Goal: Ask a question

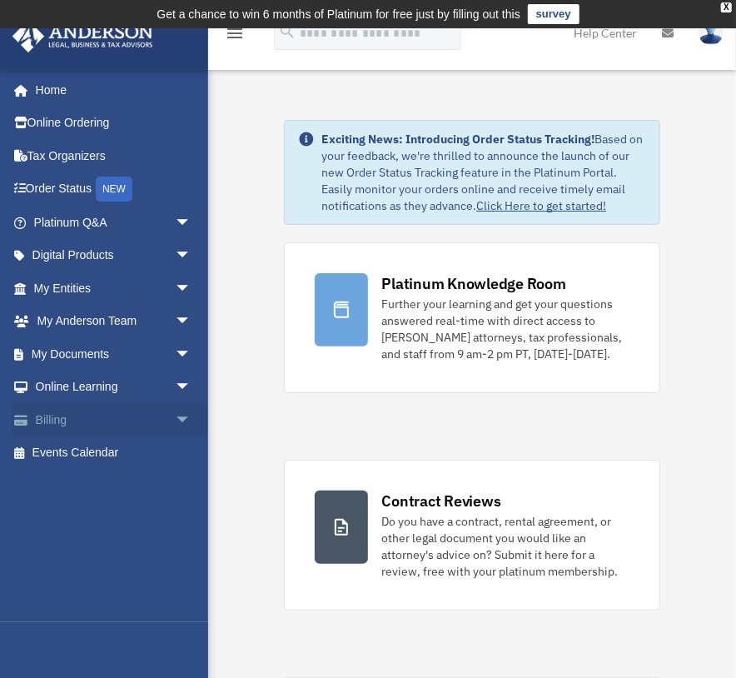
click at [60, 418] on link "Billing arrow_drop_down" at bounding box center [114, 419] width 205 height 33
click at [175, 417] on span "arrow_drop_down" at bounding box center [191, 420] width 33 height 34
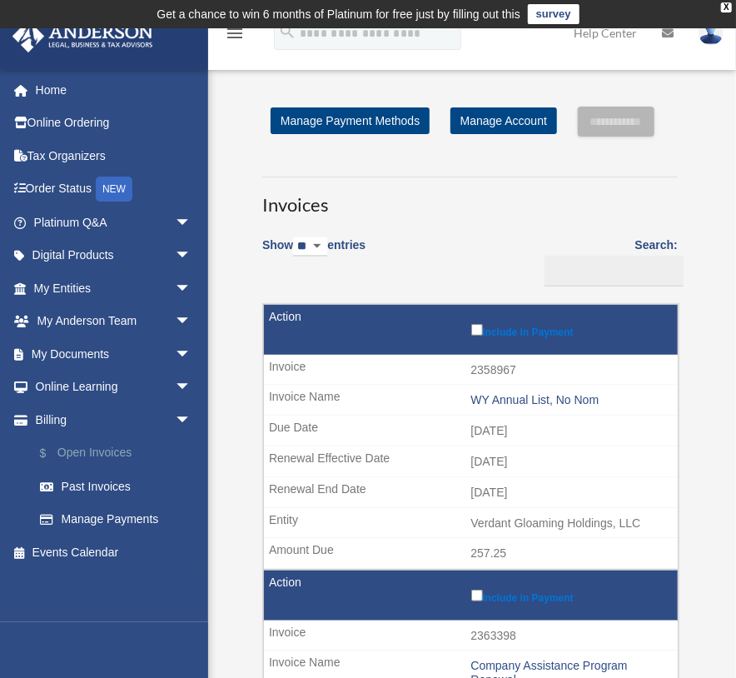
click at [86, 456] on link "$ Open Invoices" at bounding box center [119, 453] width 193 height 34
click at [86, 448] on link "$ Open Invoices" at bounding box center [119, 453] width 193 height 34
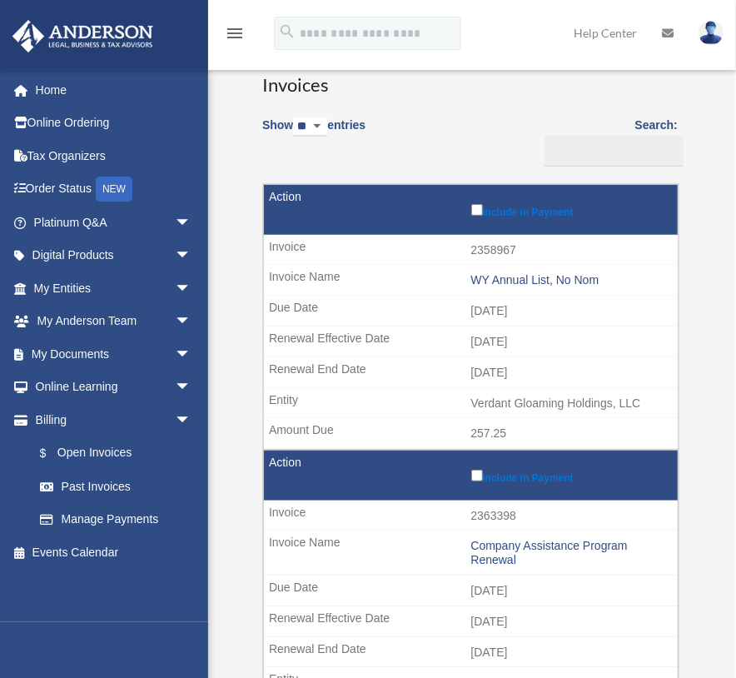
scroll to position [260, 0]
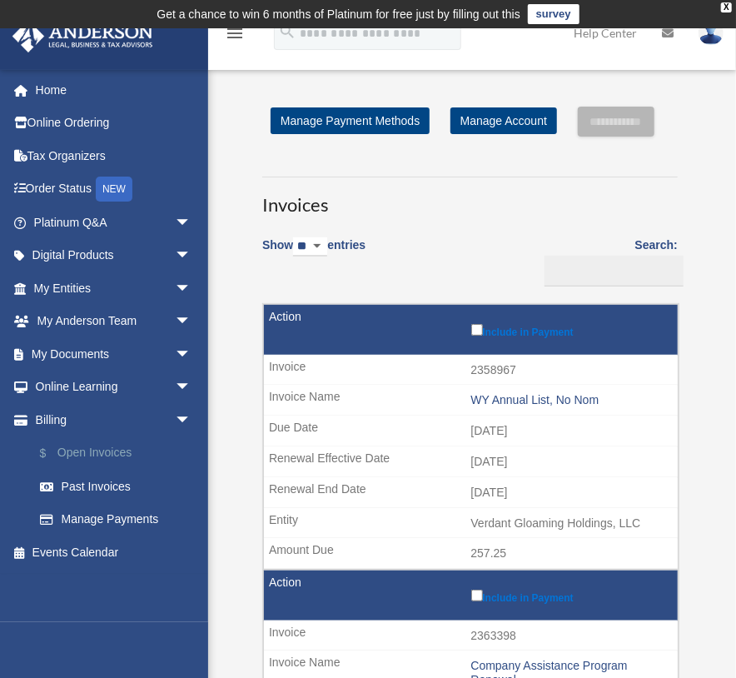
click at [95, 451] on link "$ Open Invoices" at bounding box center [119, 453] width 193 height 34
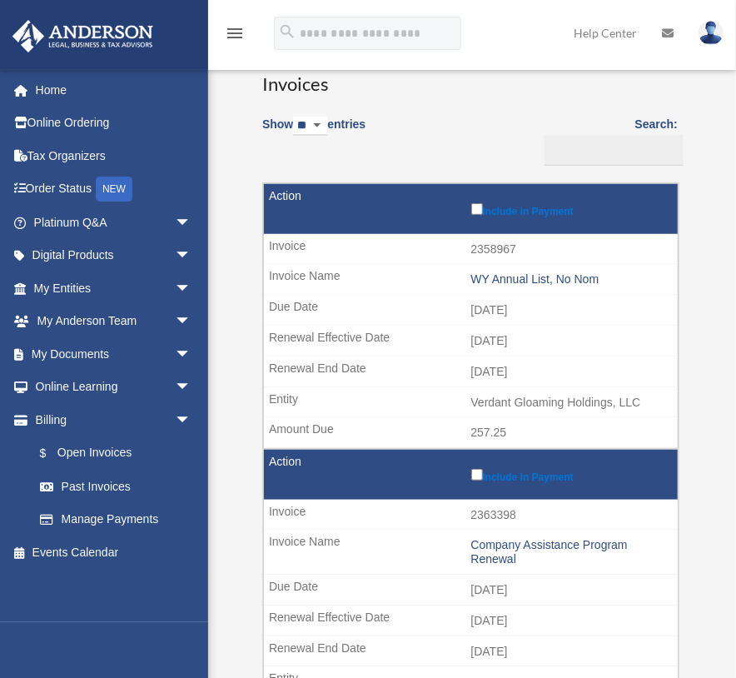
scroll to position [128, 0]
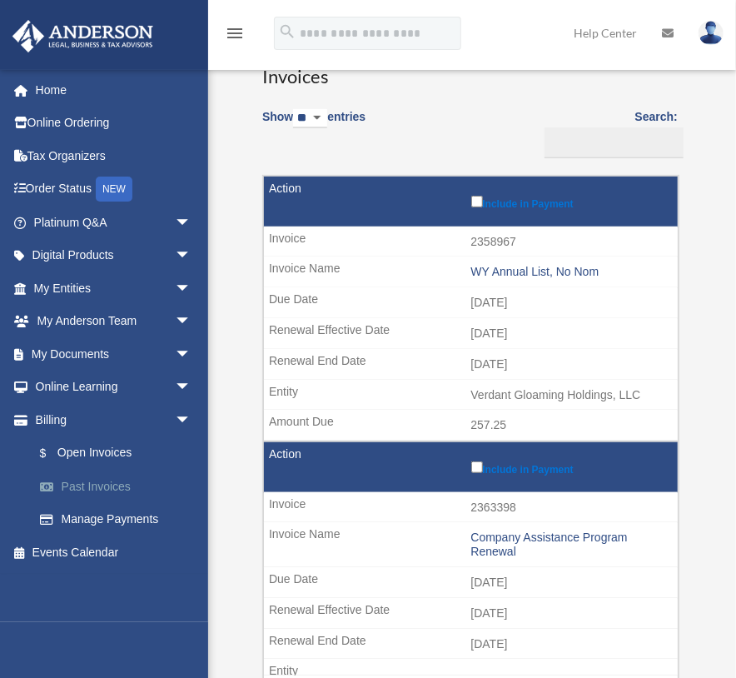
click at [87, 487] on link "Past Invoices" at bounding box center [119, 486] width 193 height 33
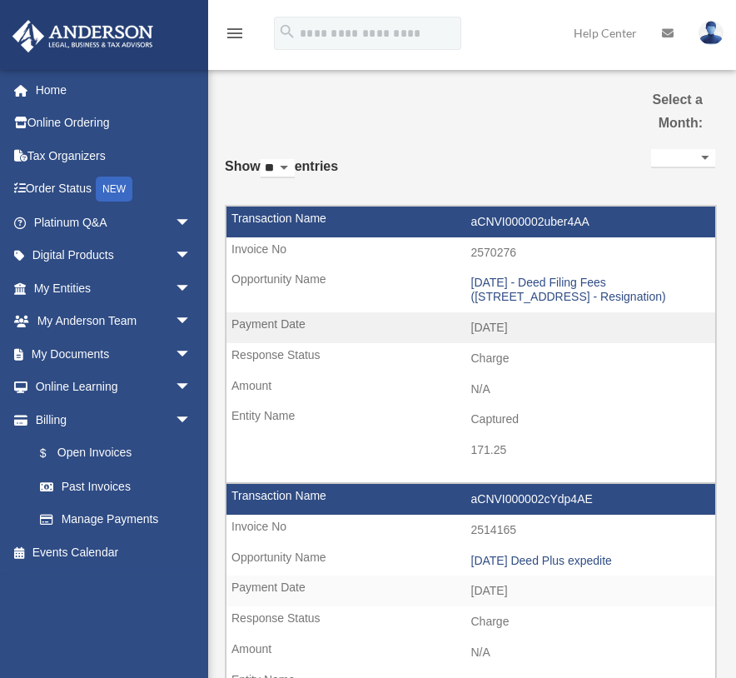
select select
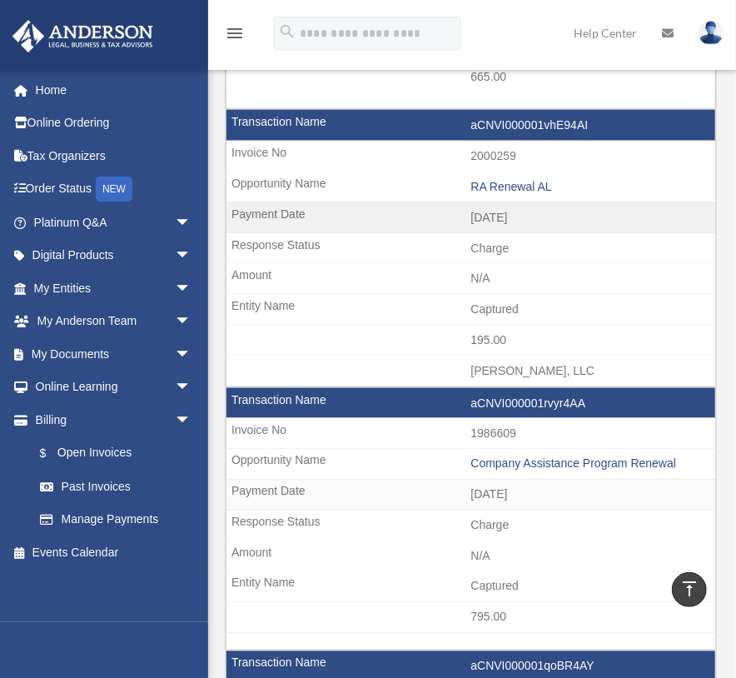
scroll to position [700, 0]
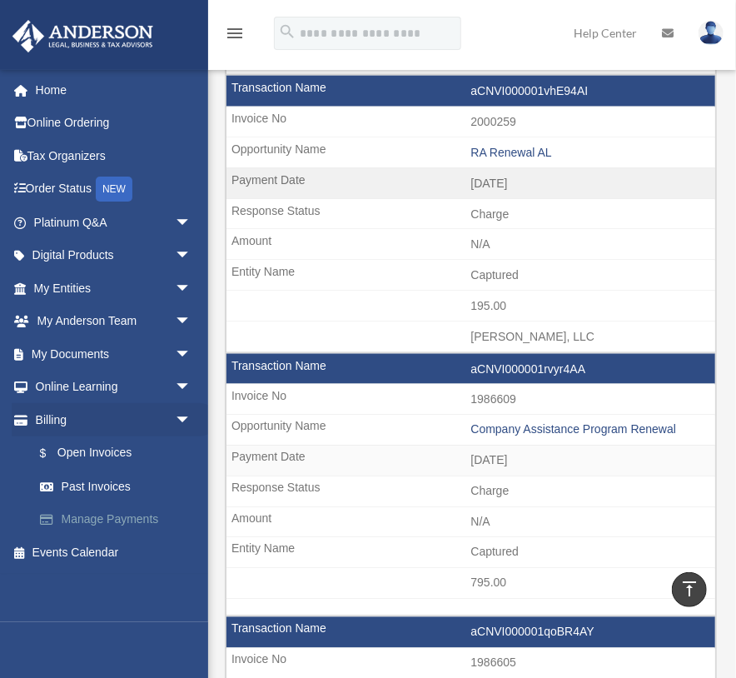
click at [113, 520] on link "Manage Payments" at bounding box center [119, 519] width 193 height 33
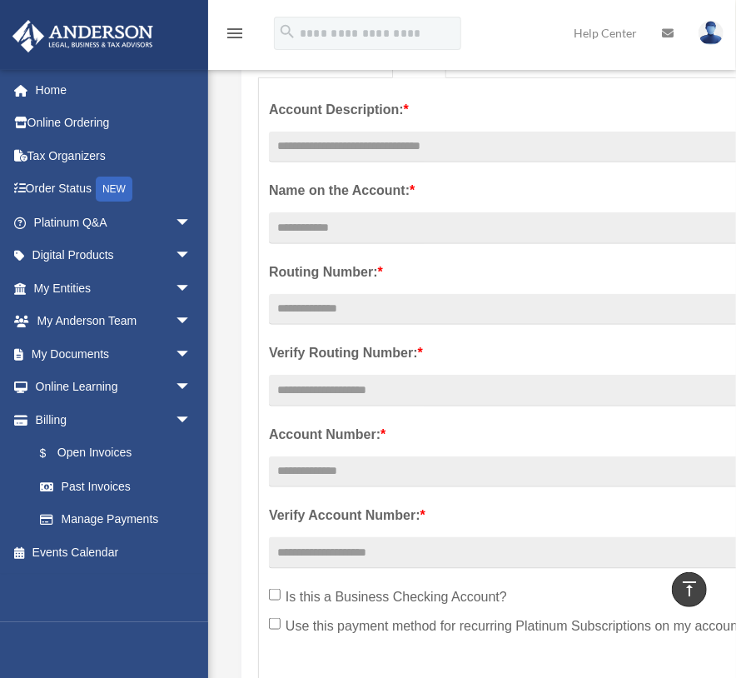
scroll to position [145, 0]
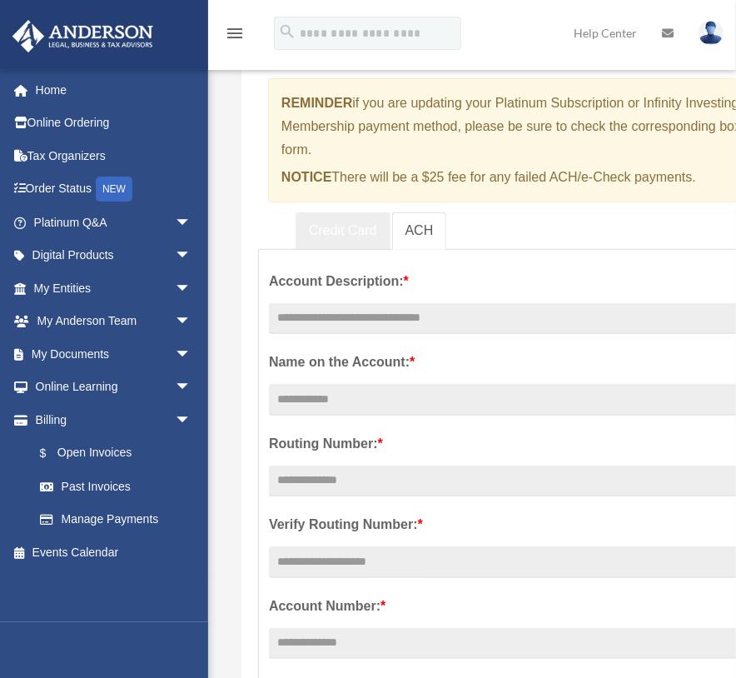
click at [334, 225] on link "Credit Card" at bounding box center [343, 230] width 95 height 37
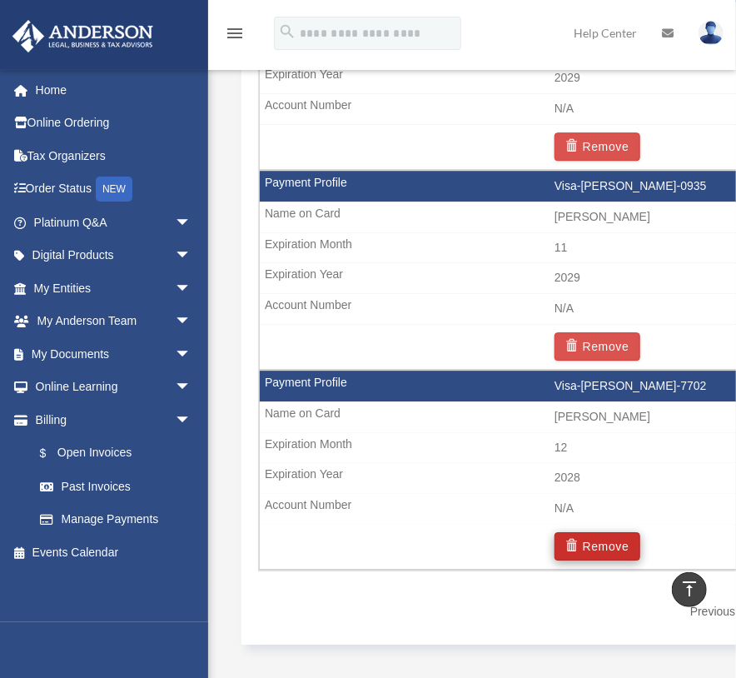
scroll to position [1648, 0]
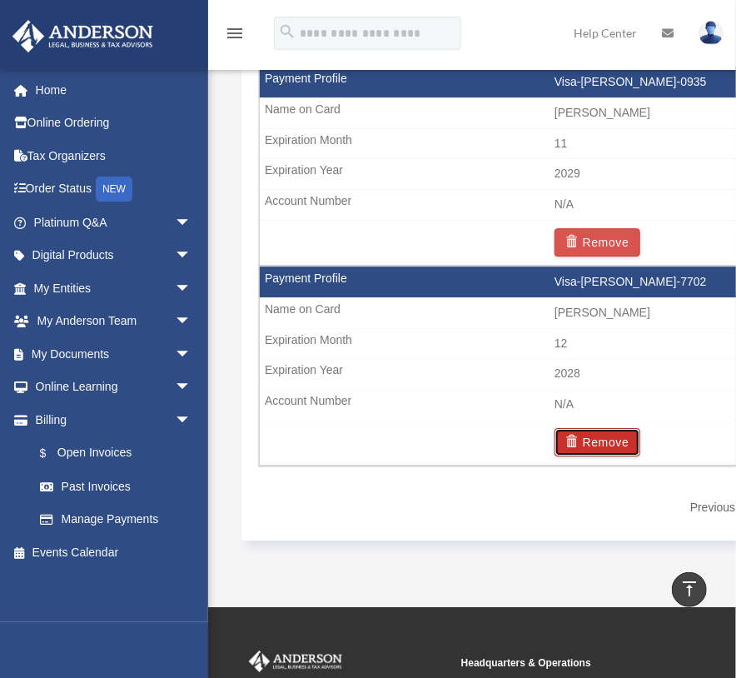
click at [602, 449] on button "Remove" at bounding box center [598, 442] width 86 height 28
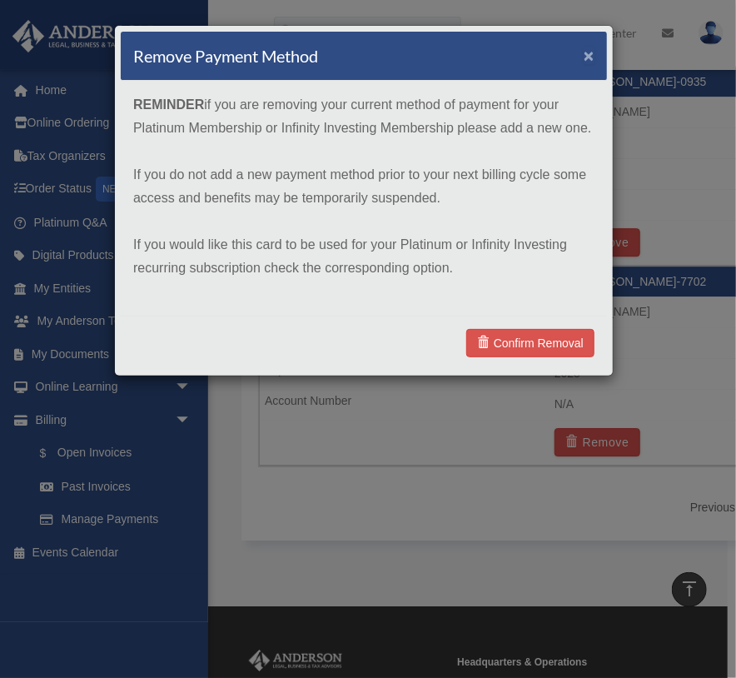
click at [591, 53] on button "×" at bounding box center [589, 55] width 11 height 17
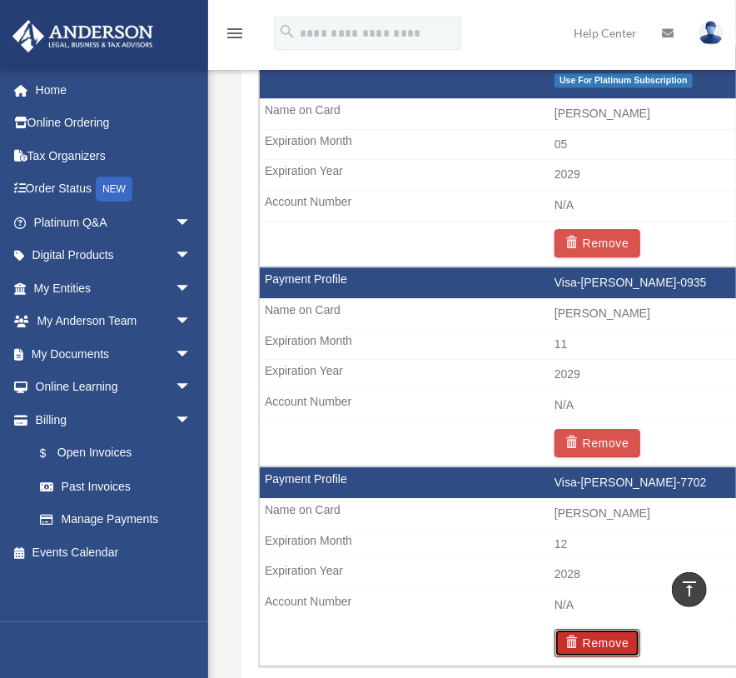
scroll to position [1321, 0]
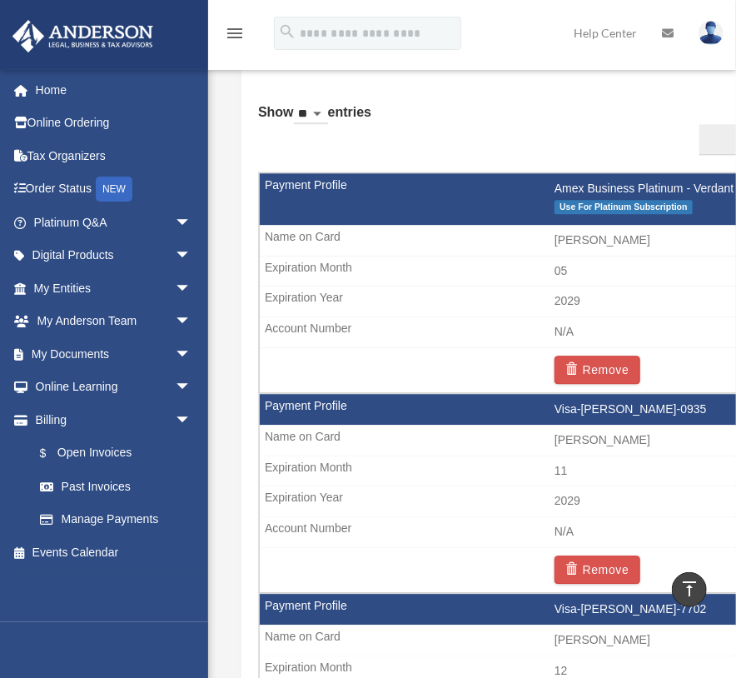
click at [600, 209] on span "Use For Platinum Subscription" at bounding box center [624, 207] width 138 height 14
click at [601, 214] on span "Use For Platinum Subscription" at bounding box center [624, 207] width 138 height 14
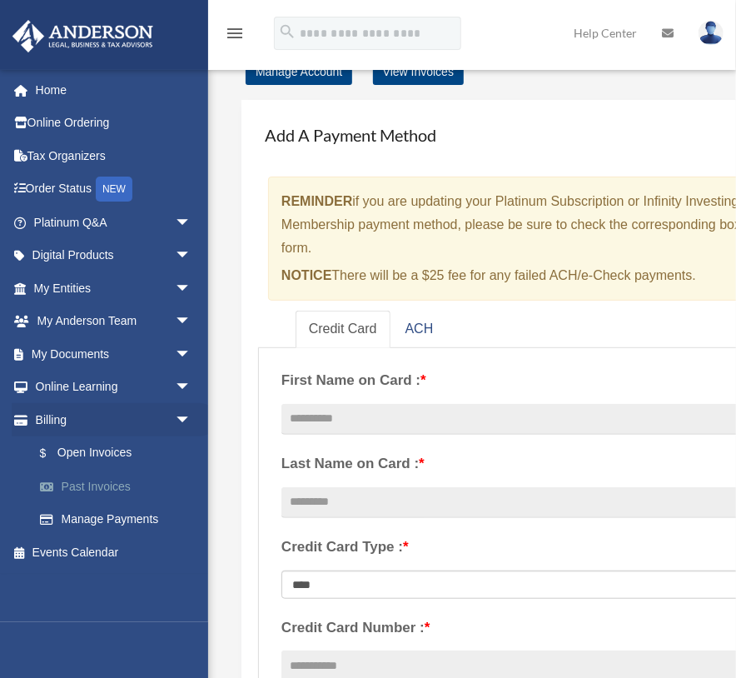
scroll to position [0, 0]
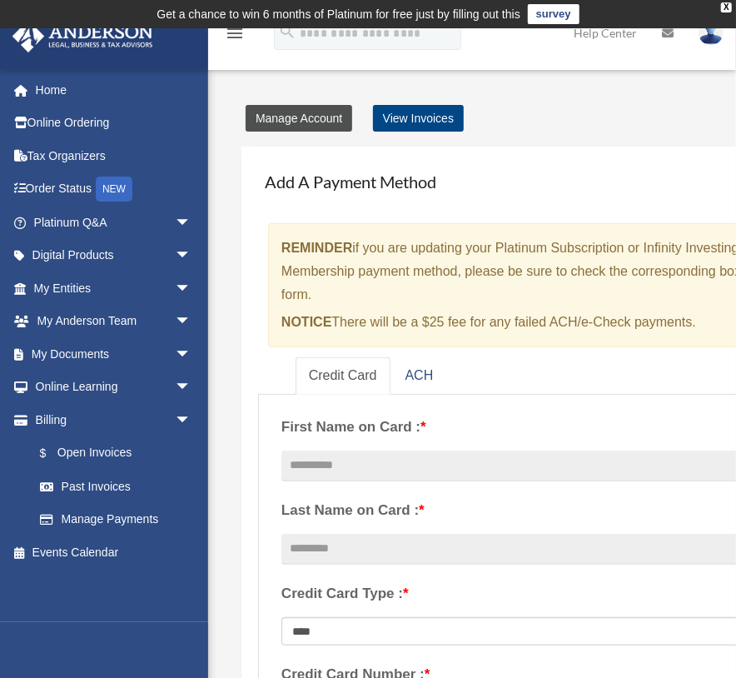
click at [301, 121] on link "Manage Account" at bounding box center [299, 118] width 107 height 27
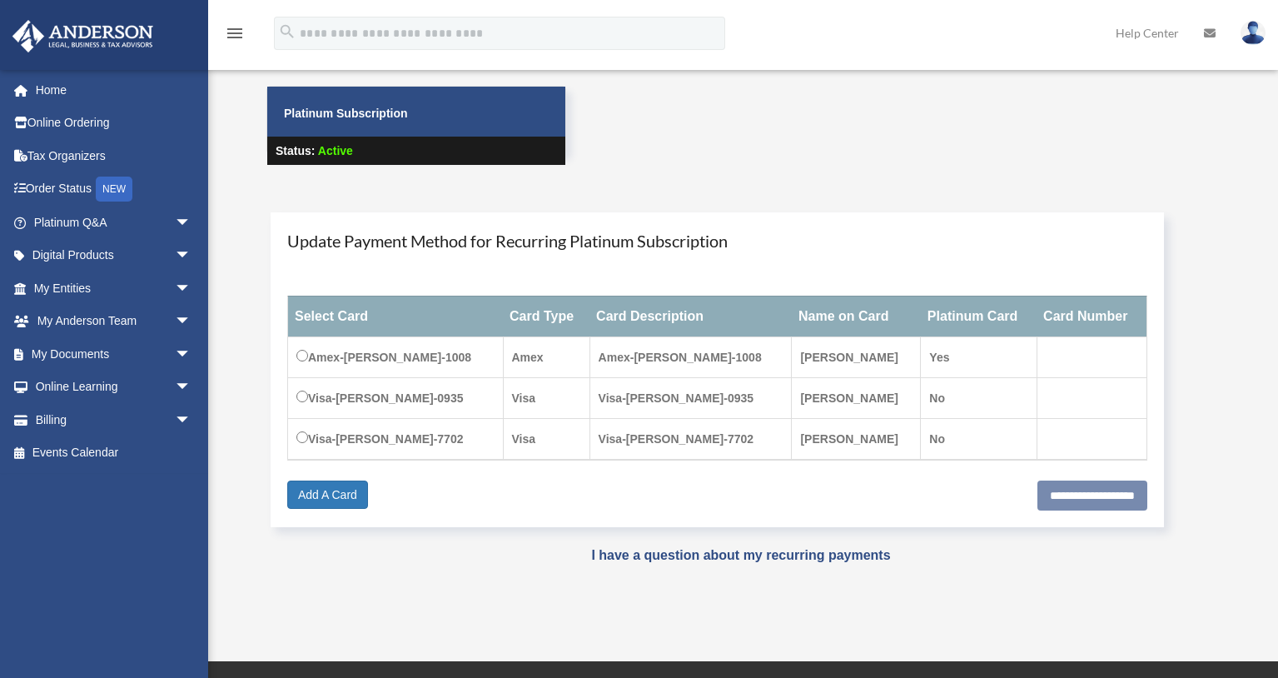
scroll to position [115, 0]
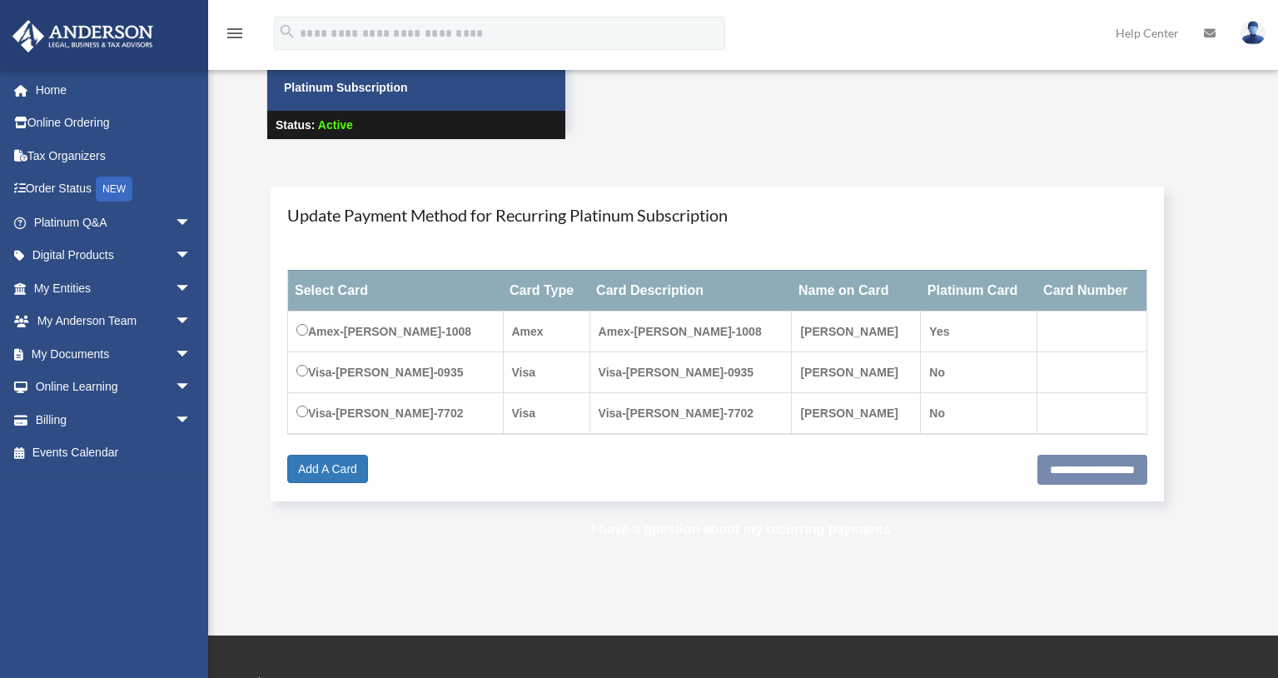
click at [698, 530] on link "I have a question about my recurring payments" at bounding box center [740, 529] width 299 height 14
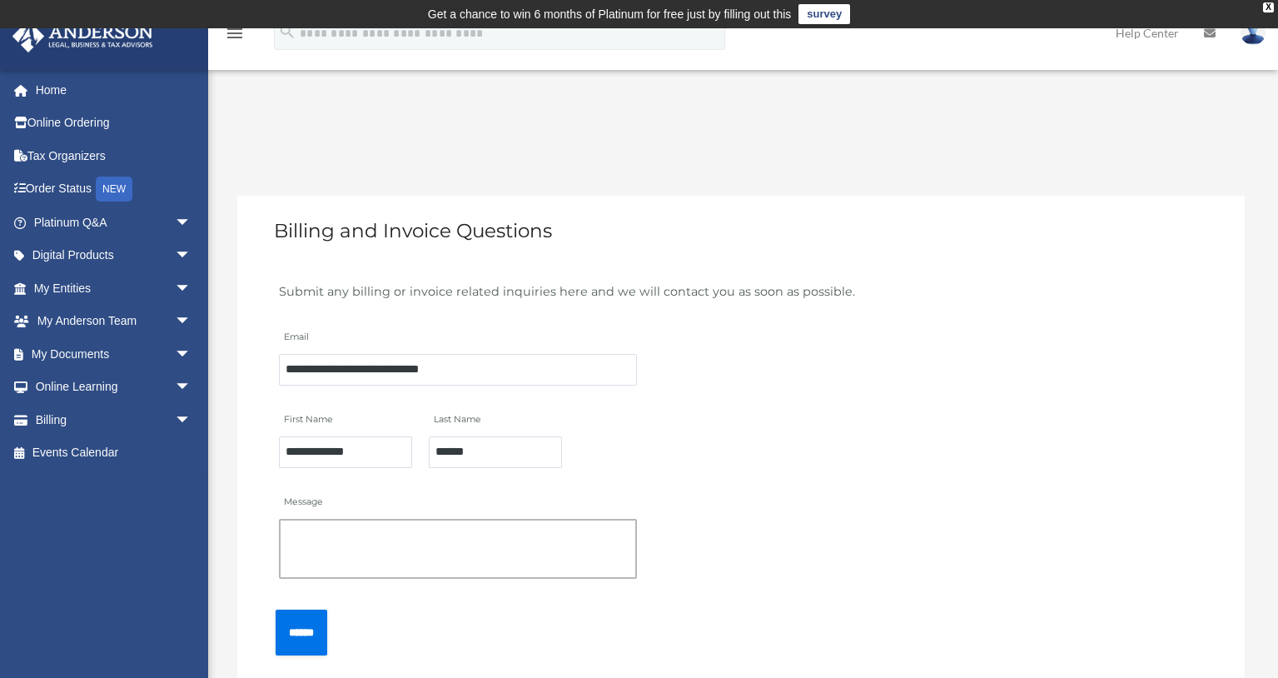
click at [478, 541] on textarea "Message" at bounding box center [458, 549] width 358 height 60
type textarea "*"
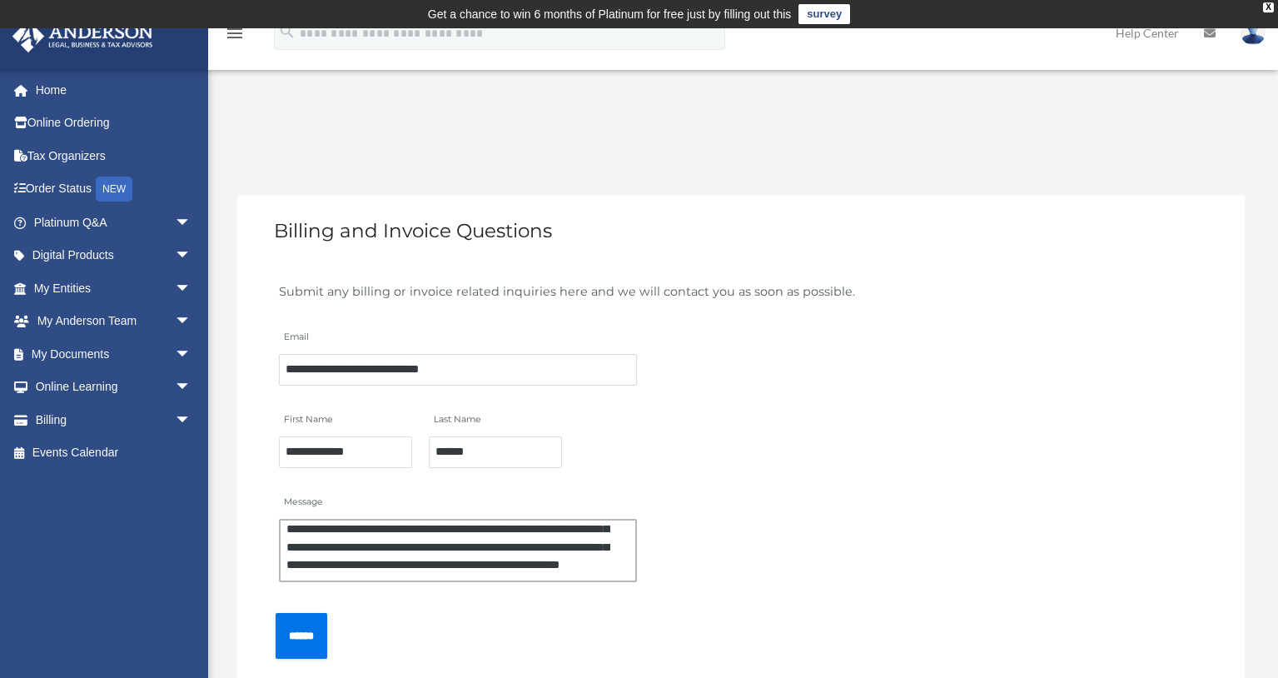
scroll to position [88, 0]
type textarea "**********"
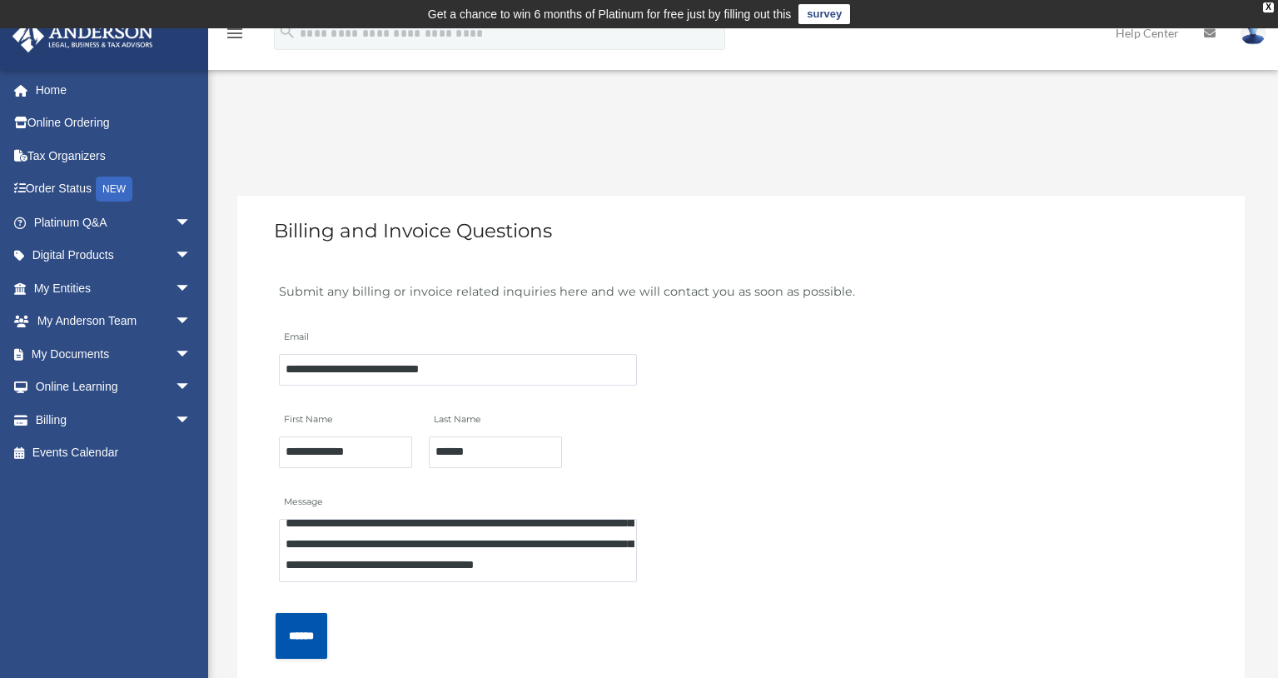
click at [306, 648] on input "******" at bounding box center [302, 636] width 52 height 46
